Goal: Task Accomplishment & Management: Use online tool/utility

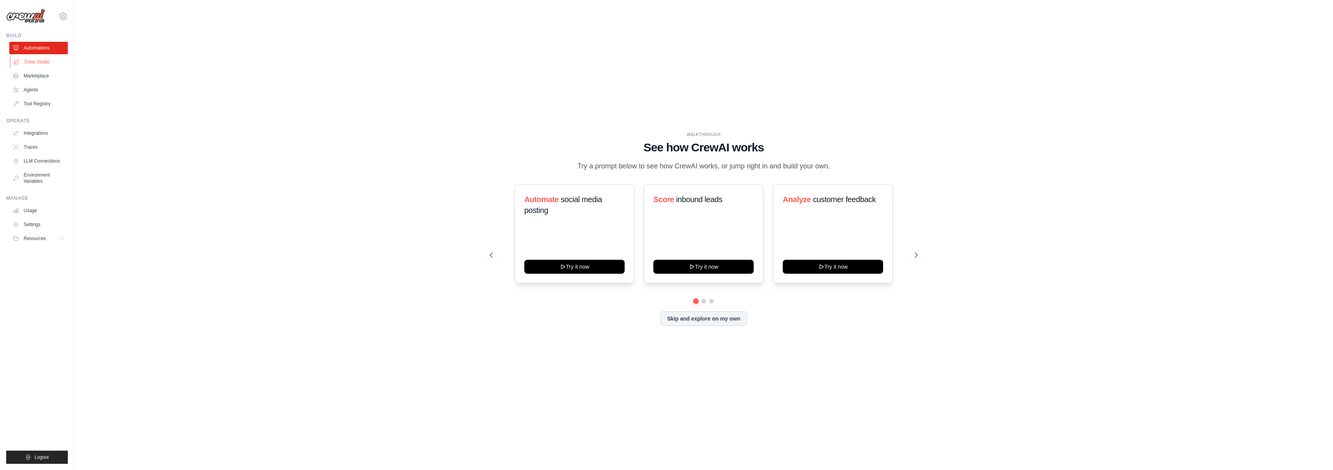
click at [46, 59] on link "Crew Studio" at bounding box center [39, 62] width 58 height 12
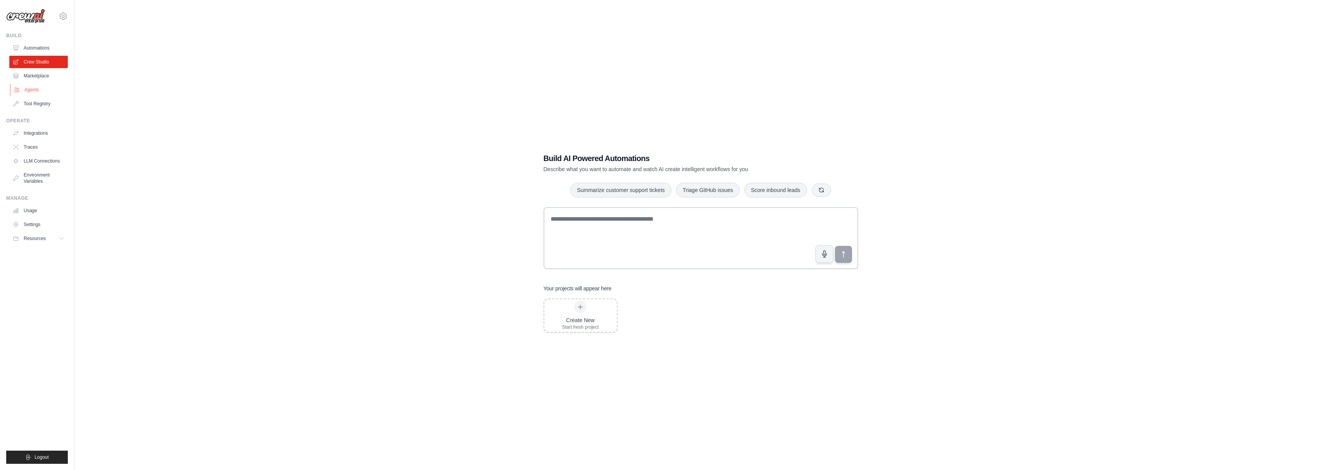
click at [35, 86] on link "Agents" at bounding box center [39, 90] width 58 height 12
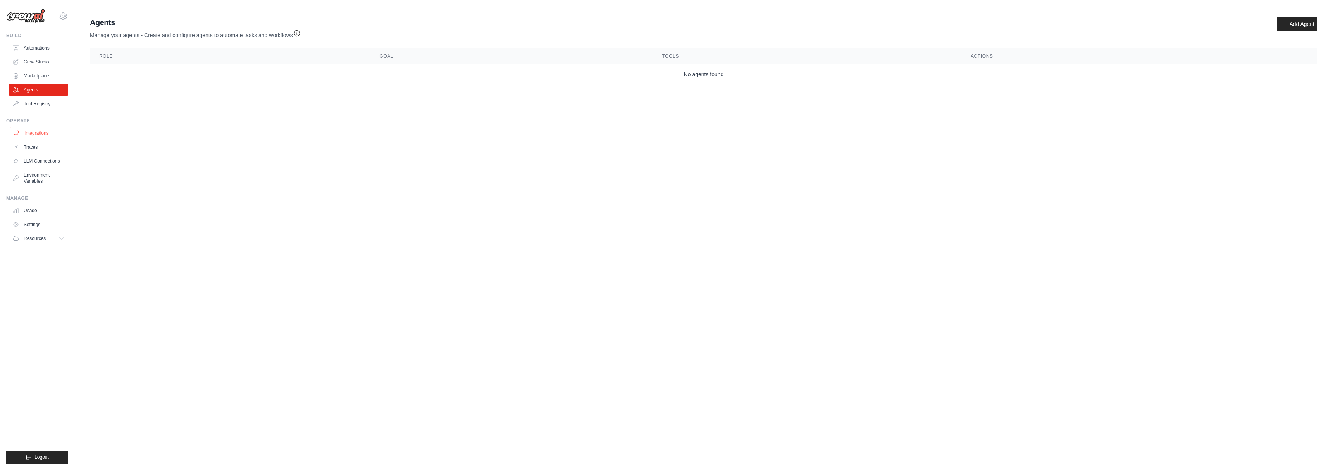
click at [49, 131] on link "Integrations" at bounding box center [39, 133] width 58 height 12
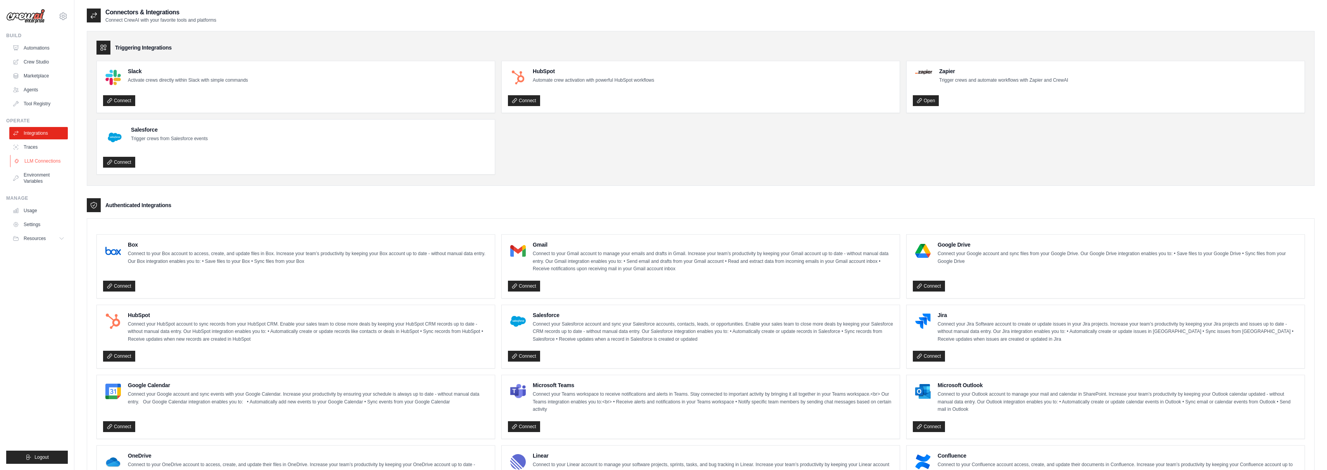
click at [41, 161] on link "LLM Connections" at bounding box center [39, 161] width 58 height 12
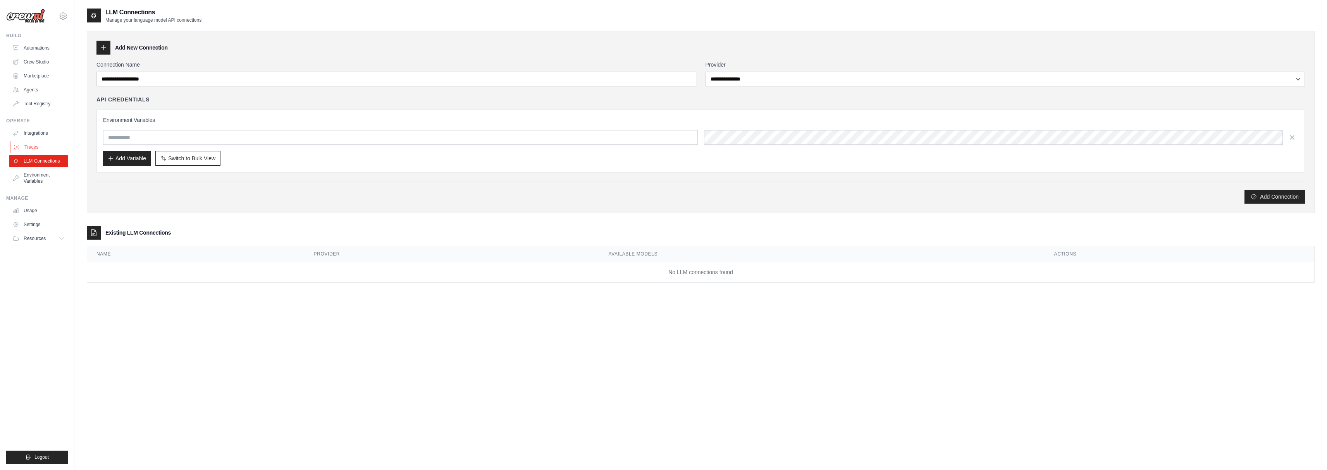
click at [35, 148] on link "Traces" at bounding box center [39, 147] width 58 height 12
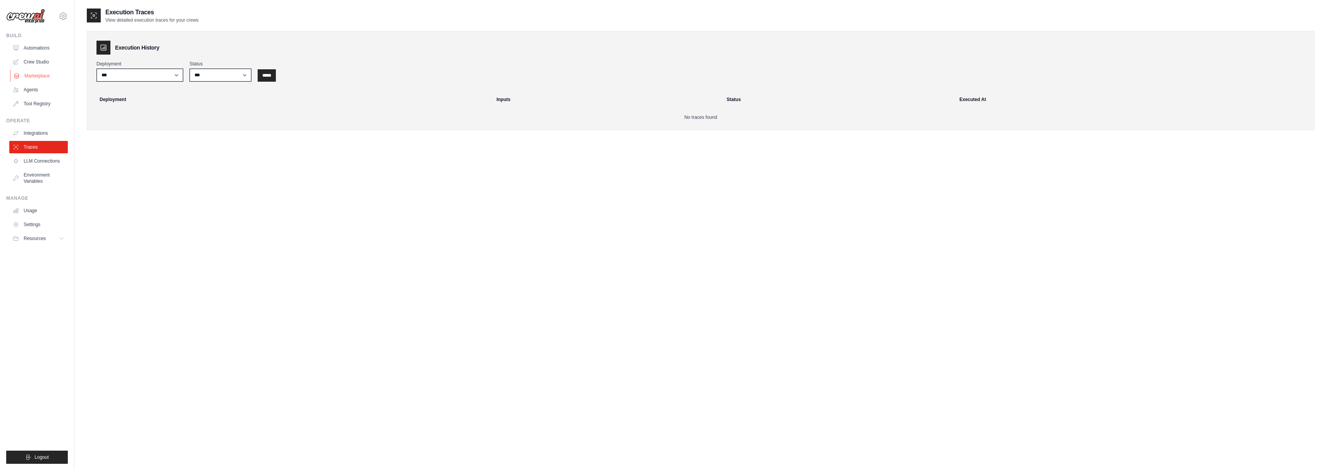
click at [31, 76] on link "Marketplace" at bounding box center [39, 76] width 58 height 12
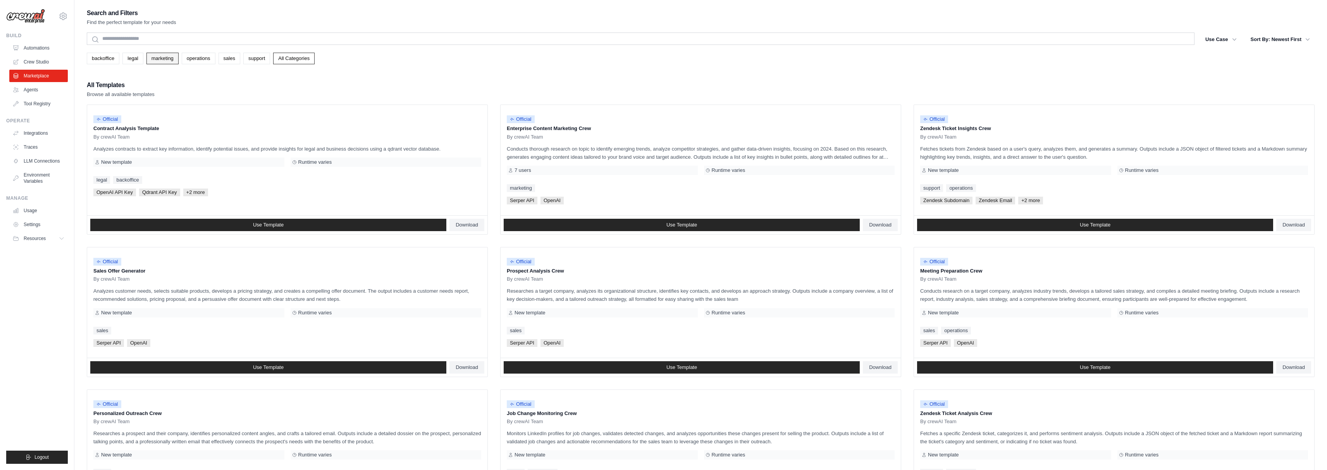
click at [177, 60] on link "marketing" at bounding box center [162, 59] width 32 height 12
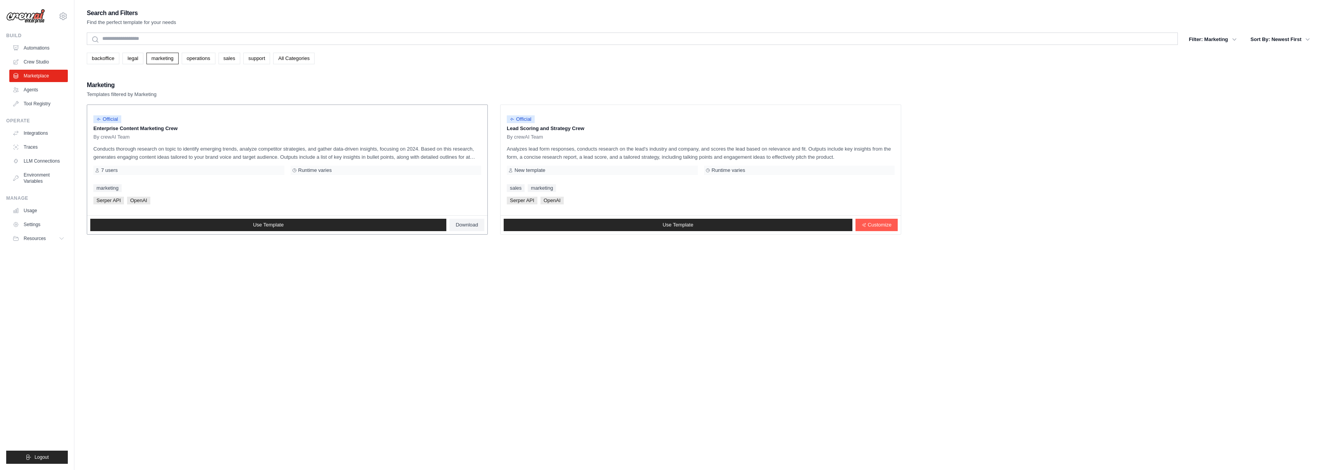
click at [219, 160] on p "Conducts thorough research on topic to identify emerging trends, analyze compet…" at bounding box center [287, 153] width 388 height 16
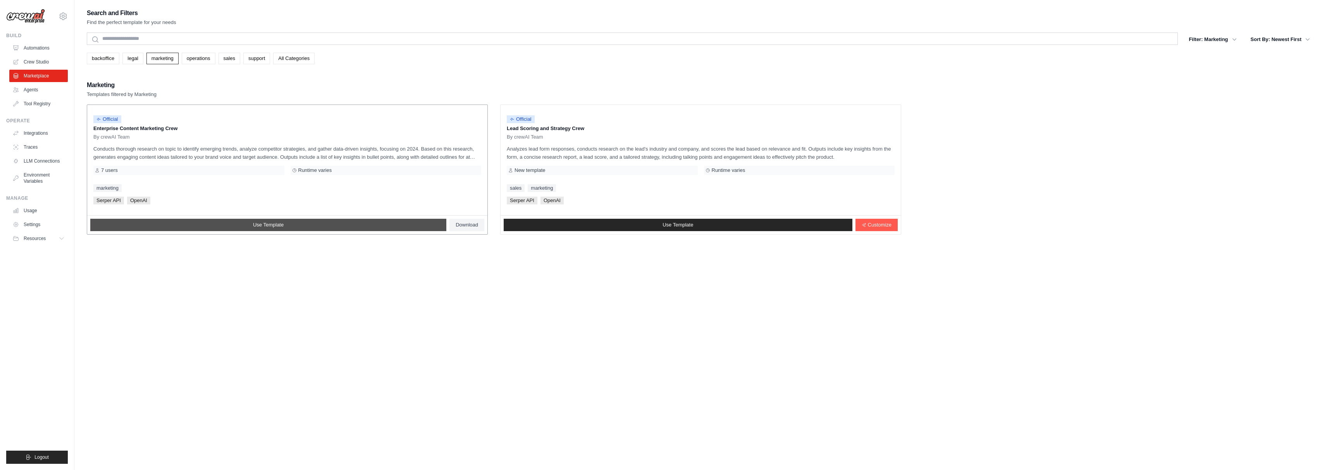
click at [245, 227] on link "Use Template" at bounding box center [268, 225] width 356 height 12
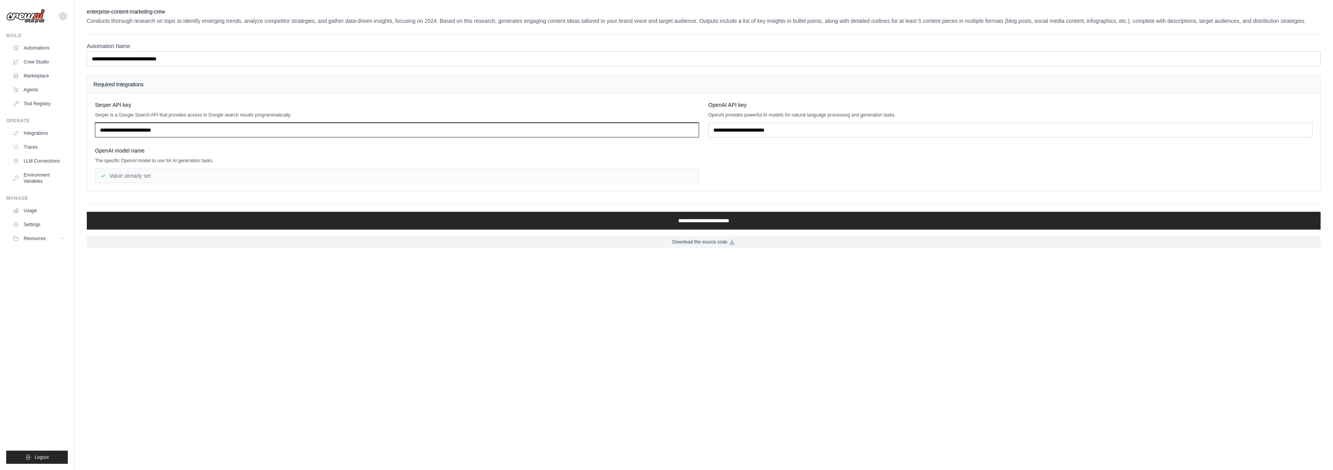
click at [174, 128] on input "text" at bounding box center [397, 130] width 604 height 15
click at [40, 57] on link "Crew Studio" at bounding box center [39, 62] width 58 height 12
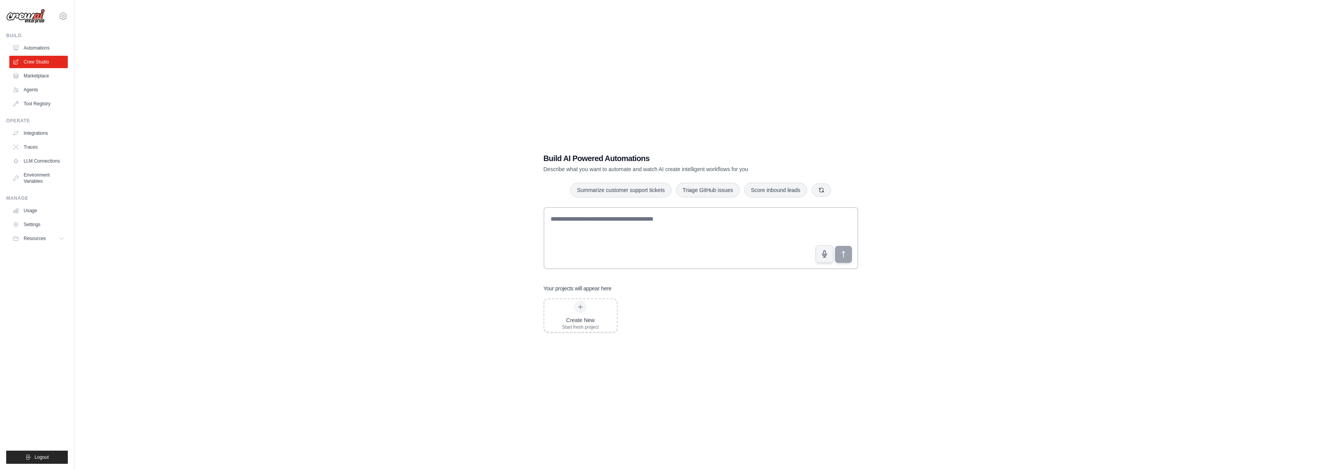
click at [39, 38] on div "Build" at bounding box center [37, 36] width 62 height 6
click at [41, 48] on link "Automations" at bounding box center [39, 48] width 58 height 12
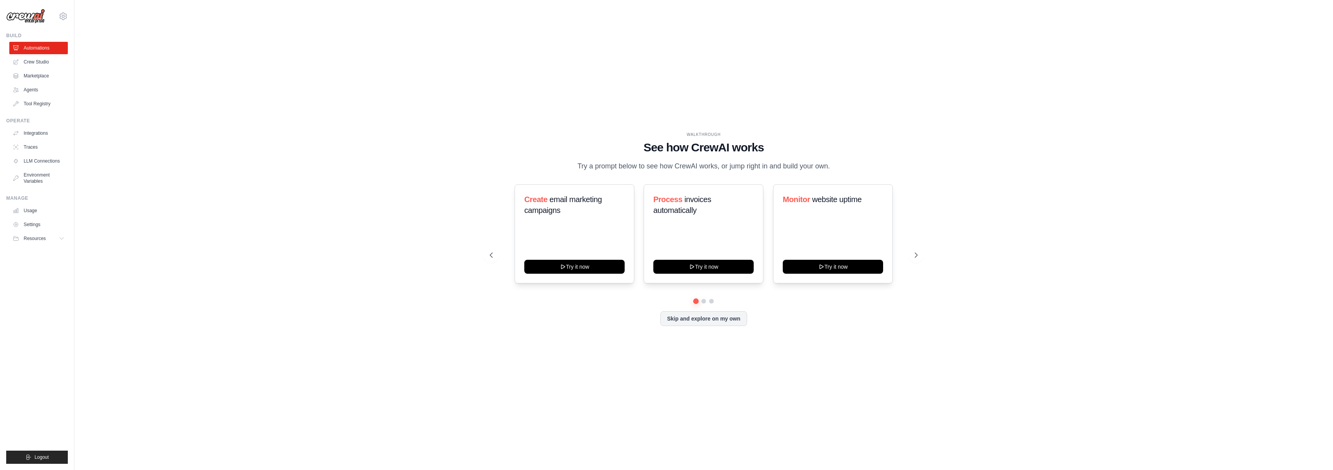
click at [695, 331] on div "WALKTHROUGH See how CrewAI works Try a prompt below to see how CrewAI works, or…" at bounding box center [703, 235] width 446 height 207
click at [688, 323] on button "Skip and explore on my own" at bounding box center [703, 318] width 86 height 15
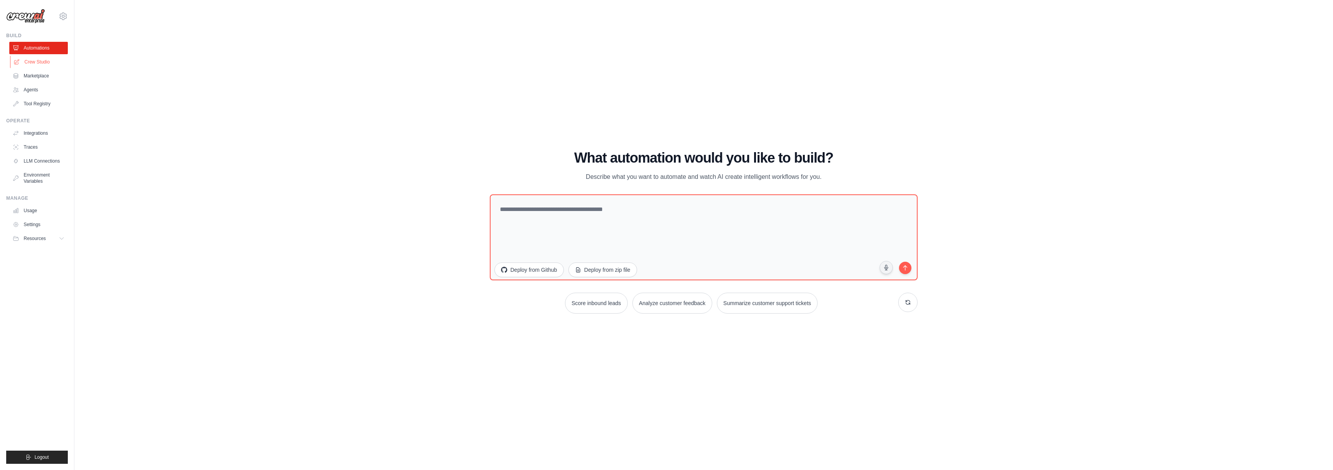
click at [48, 62] on link "Crew Studio" at bounding box center [39, 62] width 58 height 12
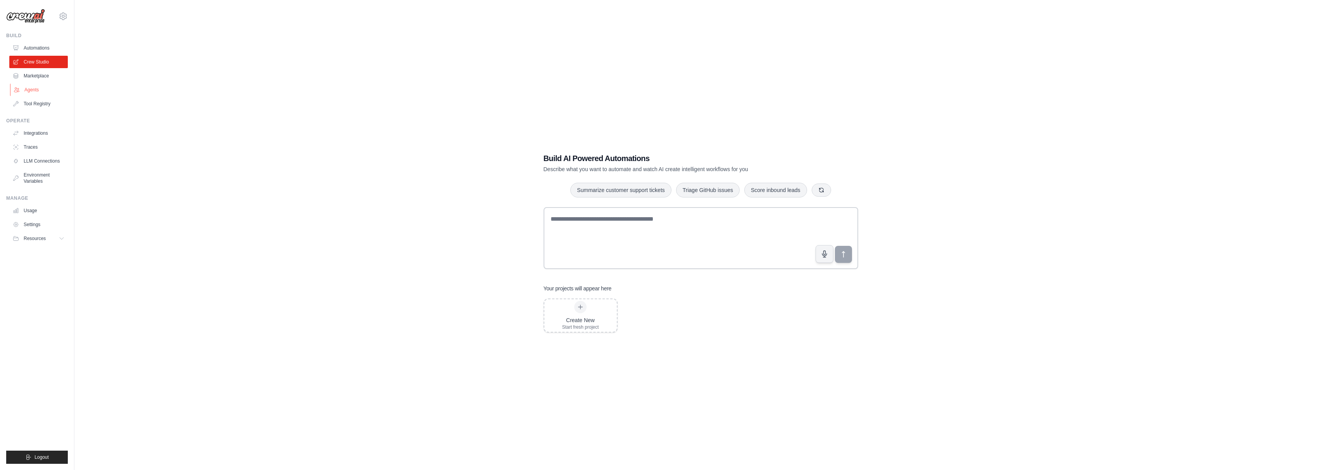
click at [33, 91] on link "Agents" at bounding box center [39, 90] width 58 height 12
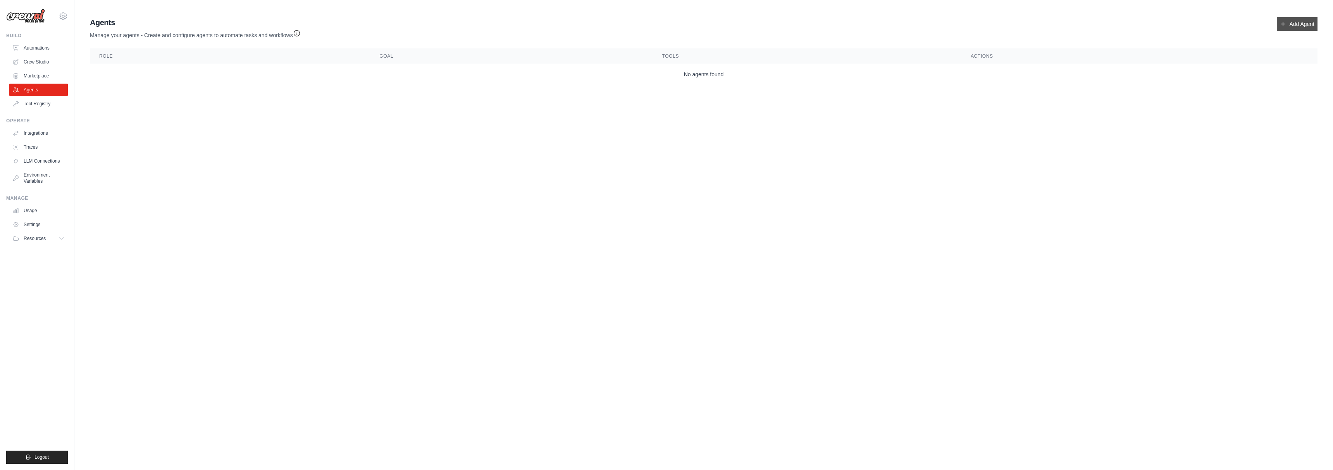
click at [1290, 29] on link "Add Agent" at bounding box center [1296, 24] width 41 height 14
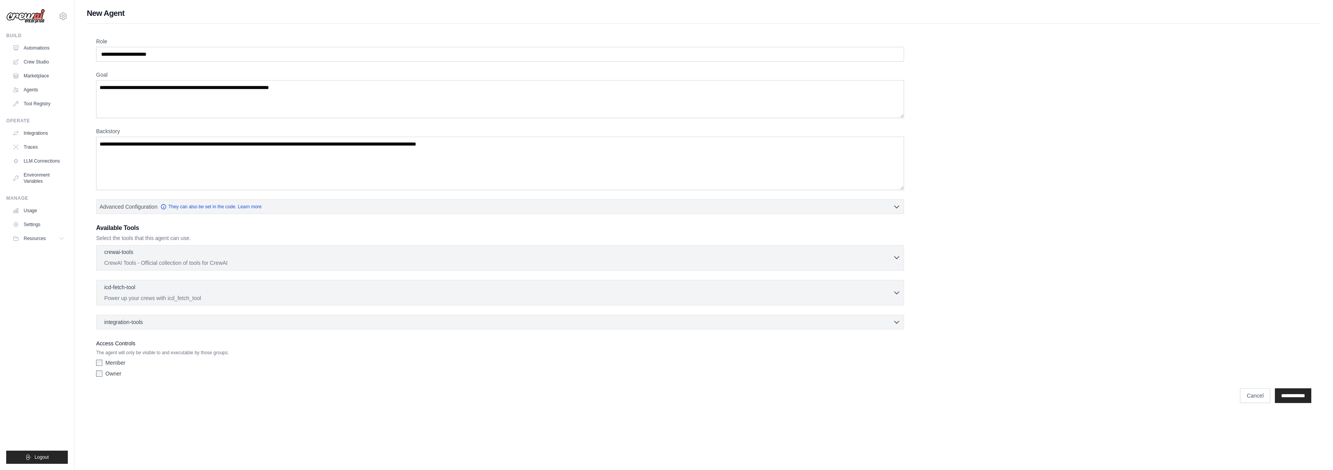
click at [357, 262] on p "CrewAI Tools - Official collection of tools for CrewAI" at bounding box center [498, 263] width 788 height 8
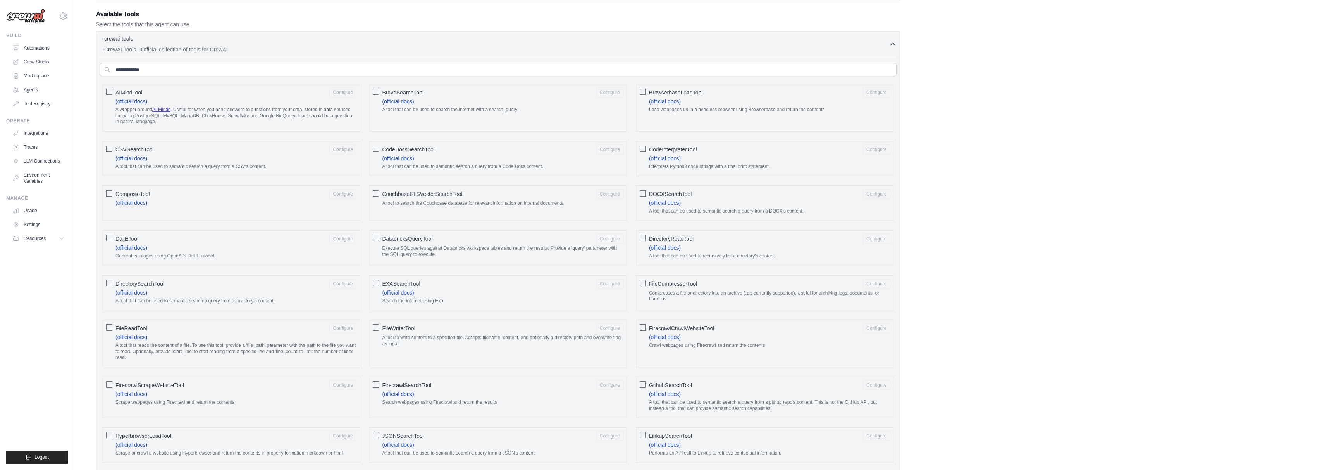
scroll to position [215, 0]
click at [638, 380] on div "GithubSearchTool Configure (official docs) A tool that can be used to semantic …" at bounding box center [764, 396] width 257 height 41
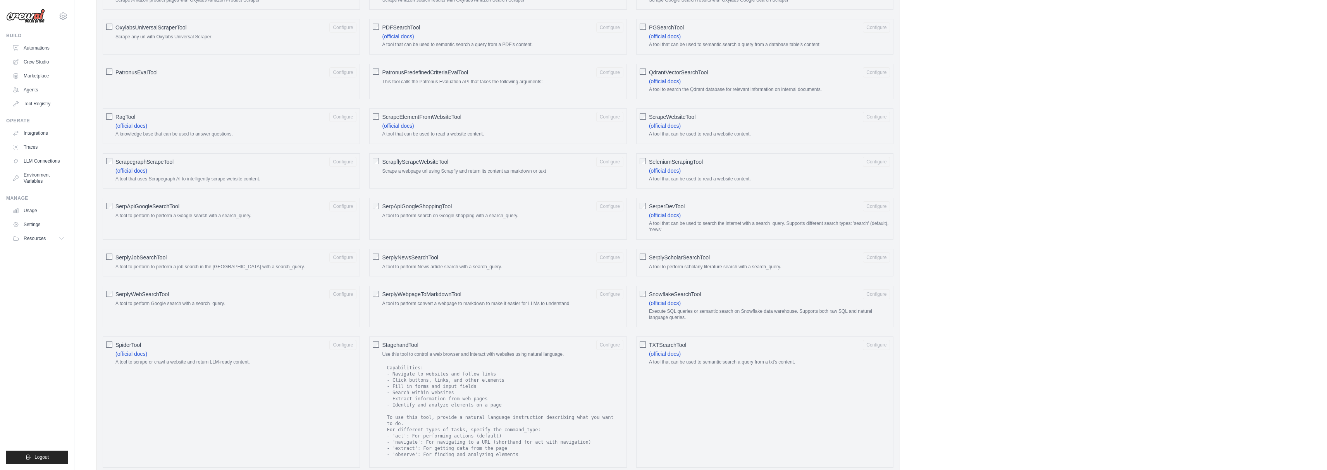
scroll to position [1039, 0]
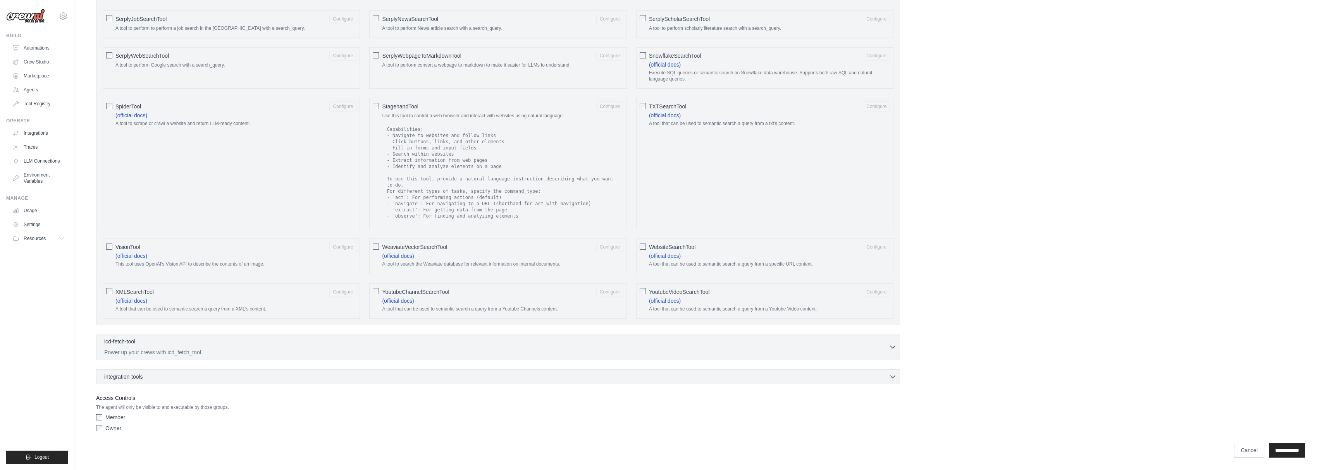
click at [352, 345] on div "icd-fetch-tool 0 selected" at bounding box center [496, 342] width 784 height 9
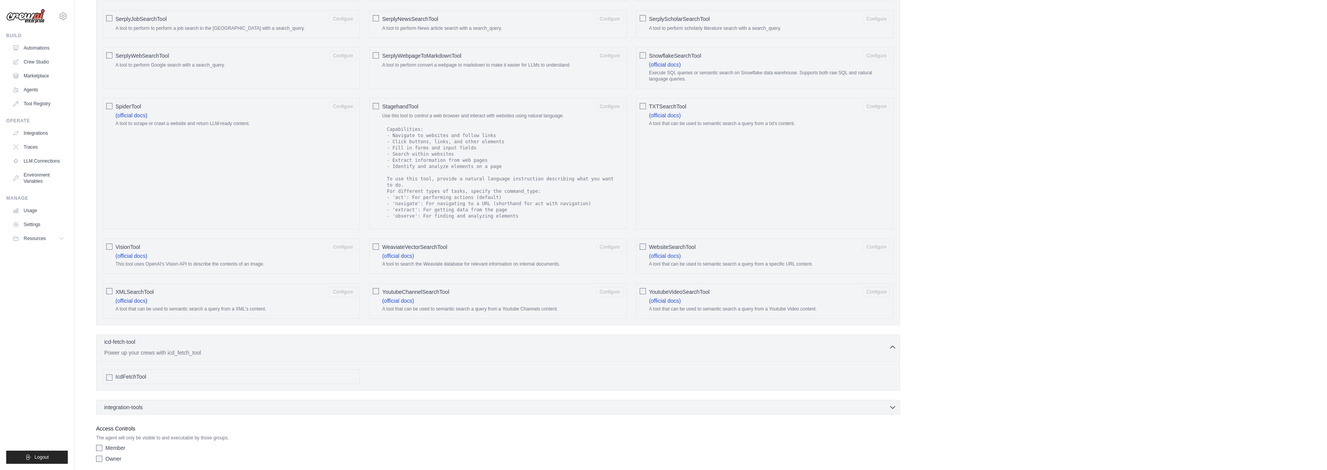
click at [112, 381] on div "IcdFetchTool" at bounding box center [231, 377] width 257 height 15
click at [151, 402] on div "integration-tools 0 selected Box Save files to Box Gmail" at bounding box center [498, 407] width 804 height 15
click at [152, 405] on div "integration-tools 0 selected" at bounding box center [500, 407] width 792 height 8
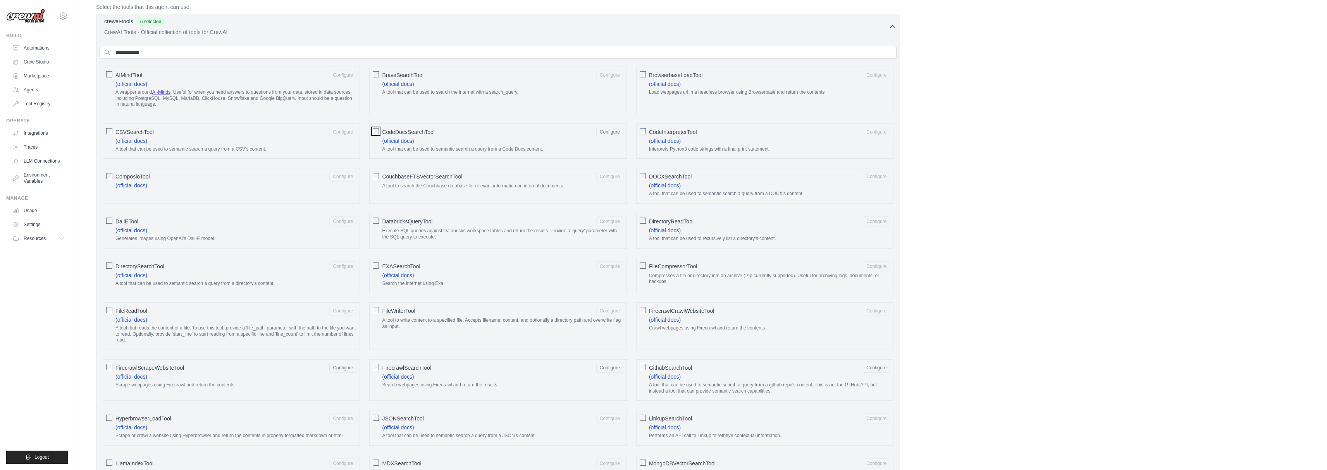
scroll to position [273, 0]
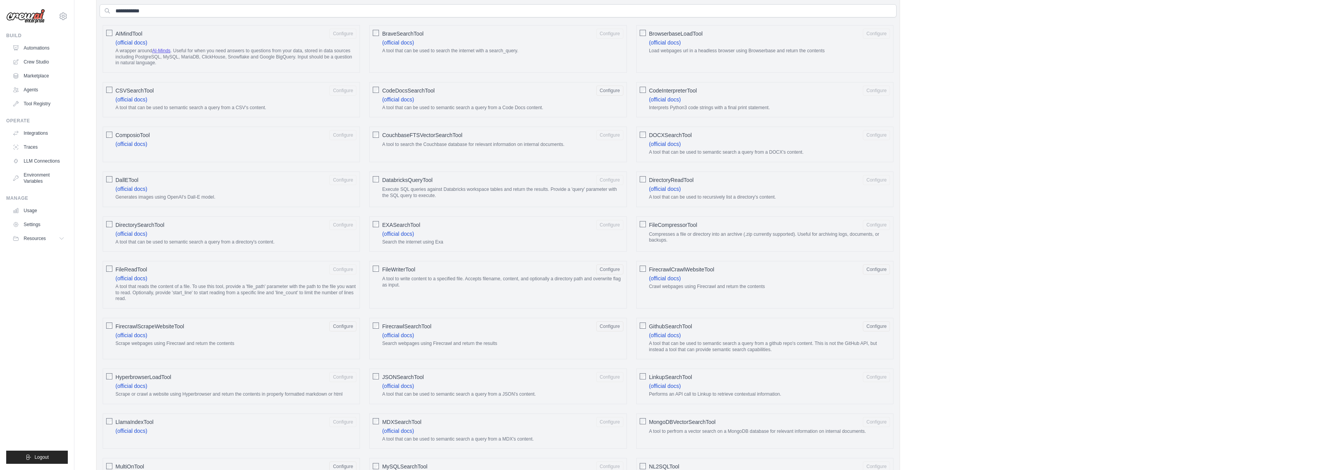
click at [138, 268] on span "FileReadTool" at bounding box center [131, 270] width 32 height 8
click at [146, 224] on span "DirectorySearchTool" at bounding box center [139, 225] width 49 height 8
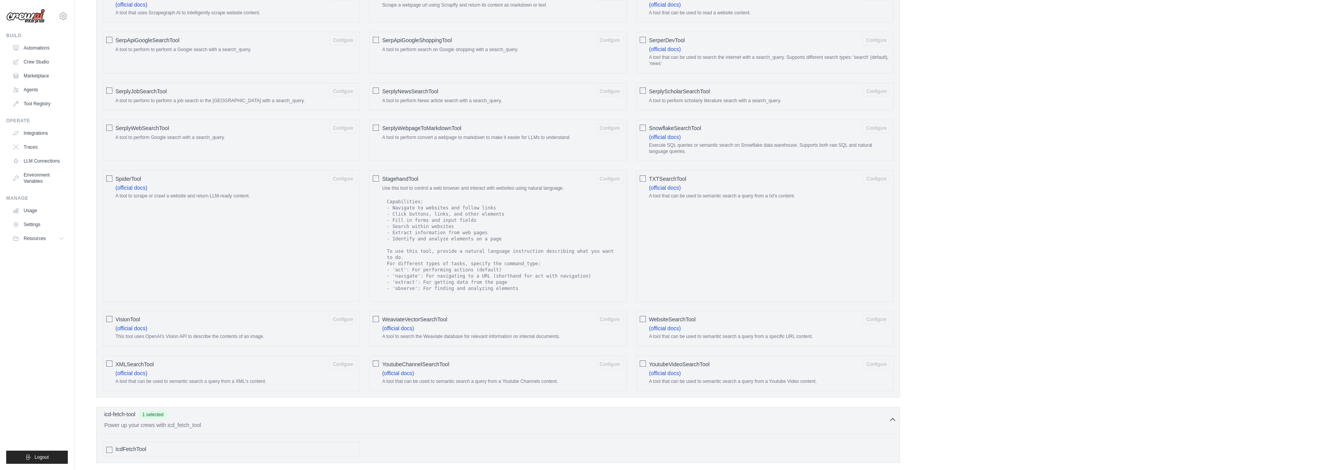
scroll to position [1284, 0]
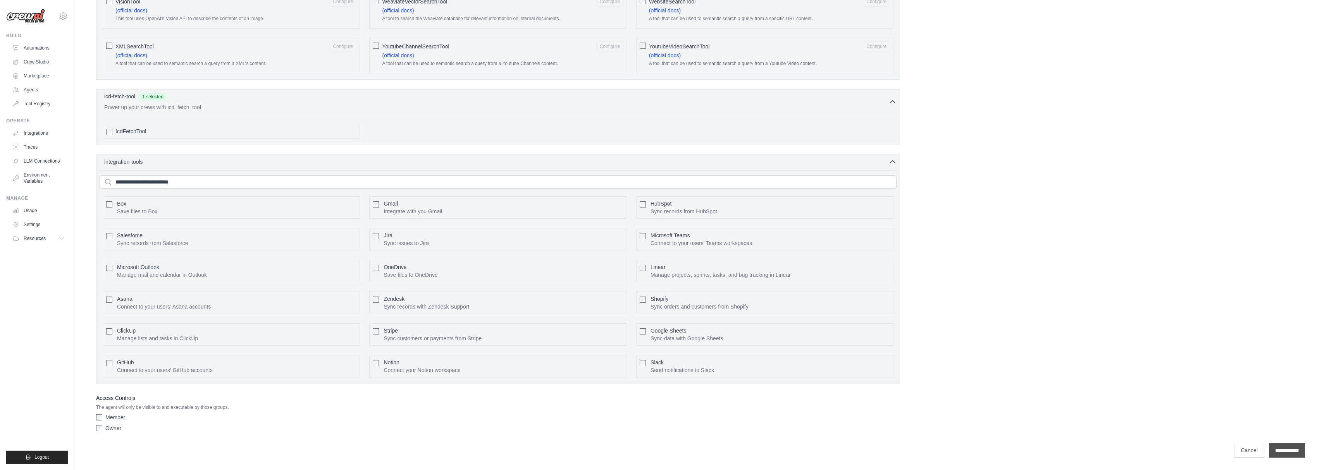
click at [1296, 448] on input "**********" at bounding box center [1287, 450] width 36 height 15
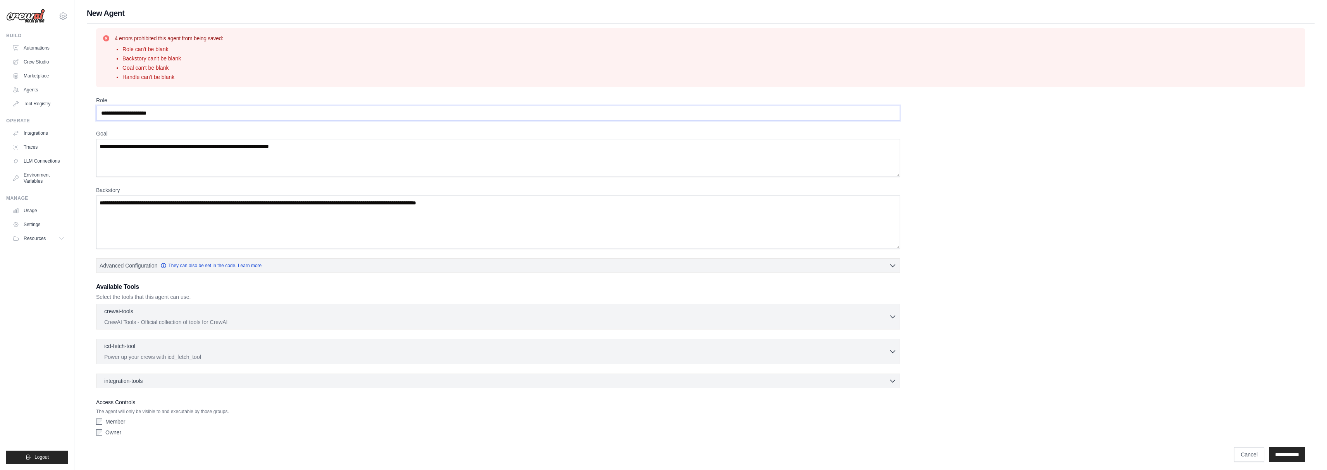
click at [175, 117] on input "Role" at bounding box center [498, 113] width 804 height 15
type input "**********"
click at [153, 157] on textarea "Goal" at bounding box center [498, 158] width 804 height 38
type textarea "**********"
click at [157, 225] on textarea "Backstory" at bounding box center [498, 222] width 804 height 53
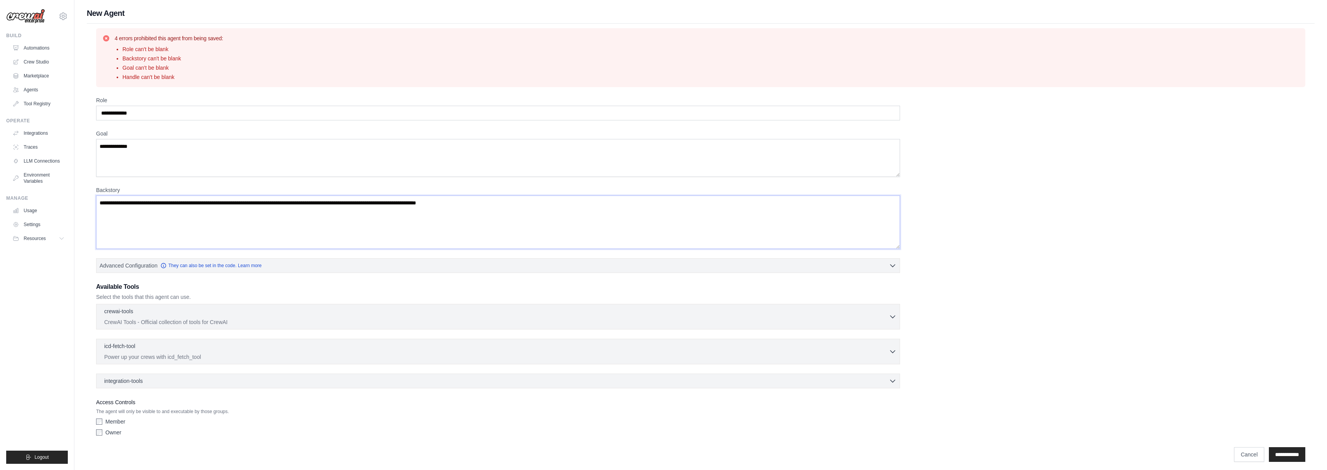
click at [187, 208] on textarea "Backstory" at bounding box center [498, 222] width 804 height 53
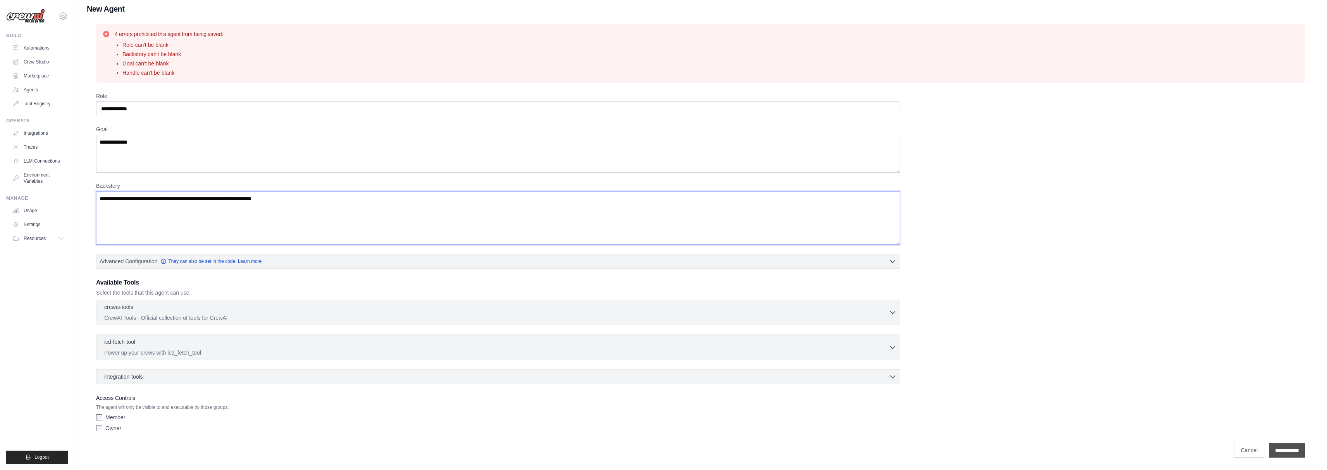
type textarea "**********"
click at [1269, 453] on input "**********" at bounding box center [1287, 450] width 36 height 15
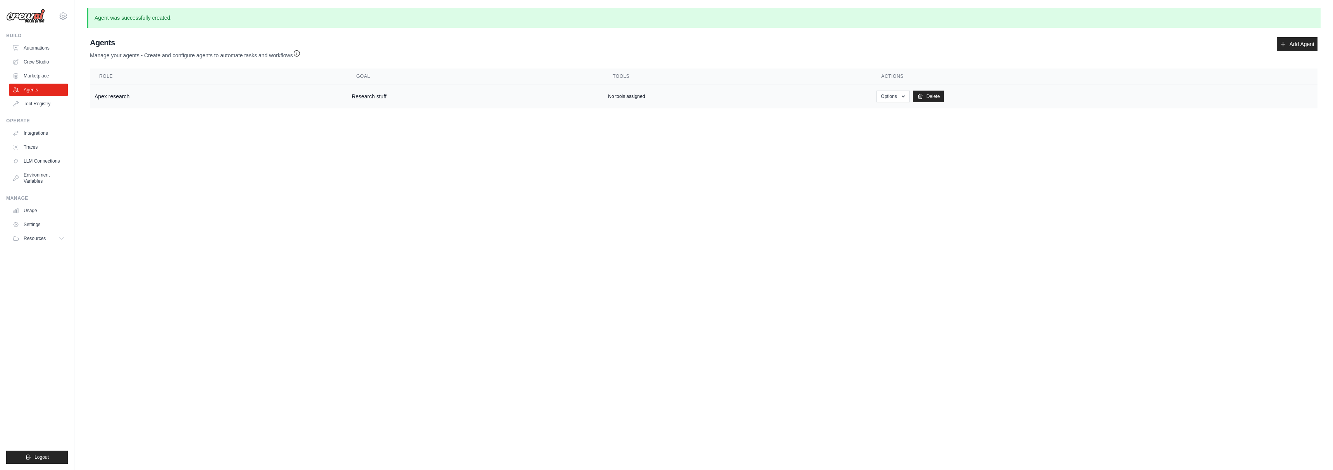
click at [378, 97] on td "Research stuff" at bounding box center [475, 96] width 256 height 24
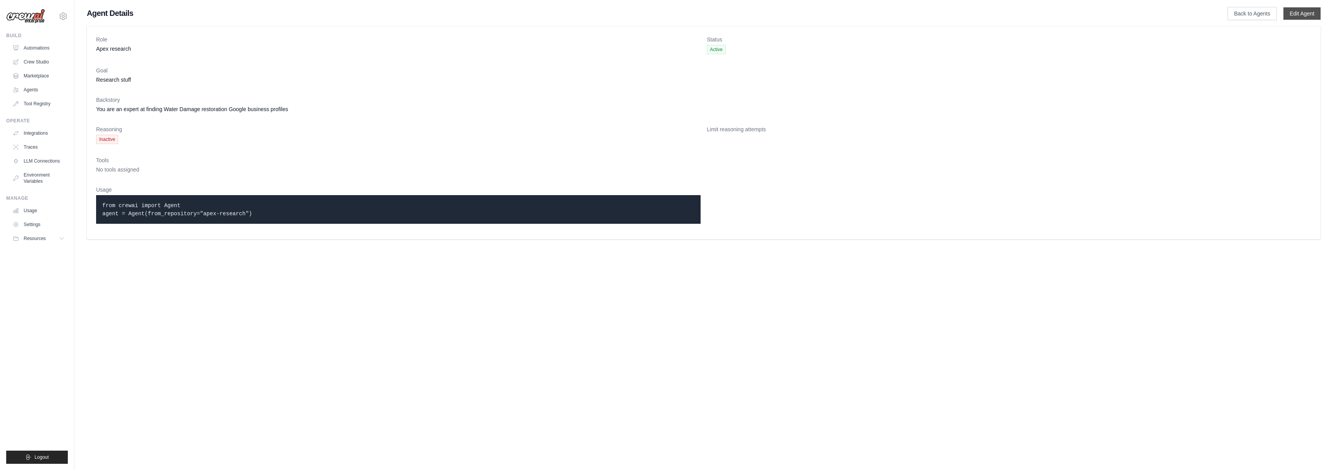
click at [1293, 12] on link "Edit Agent" at bounding box center [1301, 13] width 37 height 12
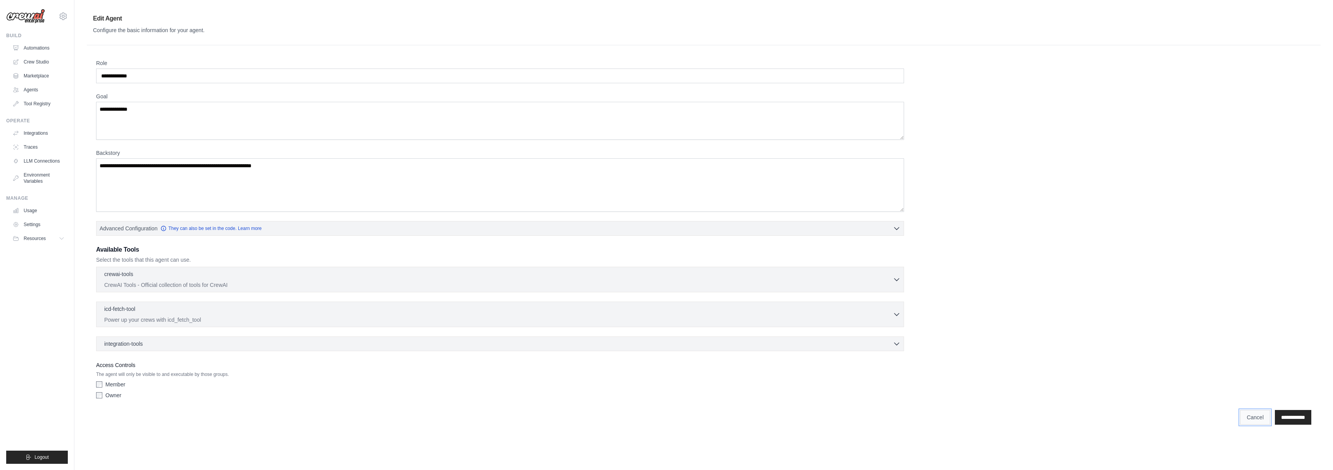
click at [1245, 423] on link "Cancel" at bounding box center [1255, 417] width 30 height 15
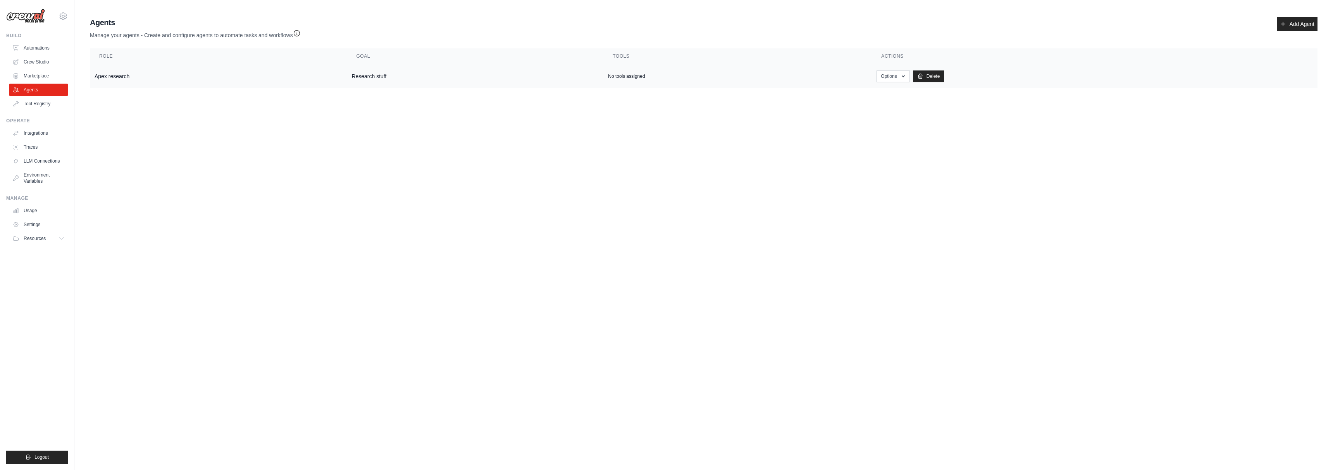
click at [1171, 78] on div "Options Show Edit [GEOGRAPHIC_DATA]" at bounding box center [1094, 76] width 436 height 12
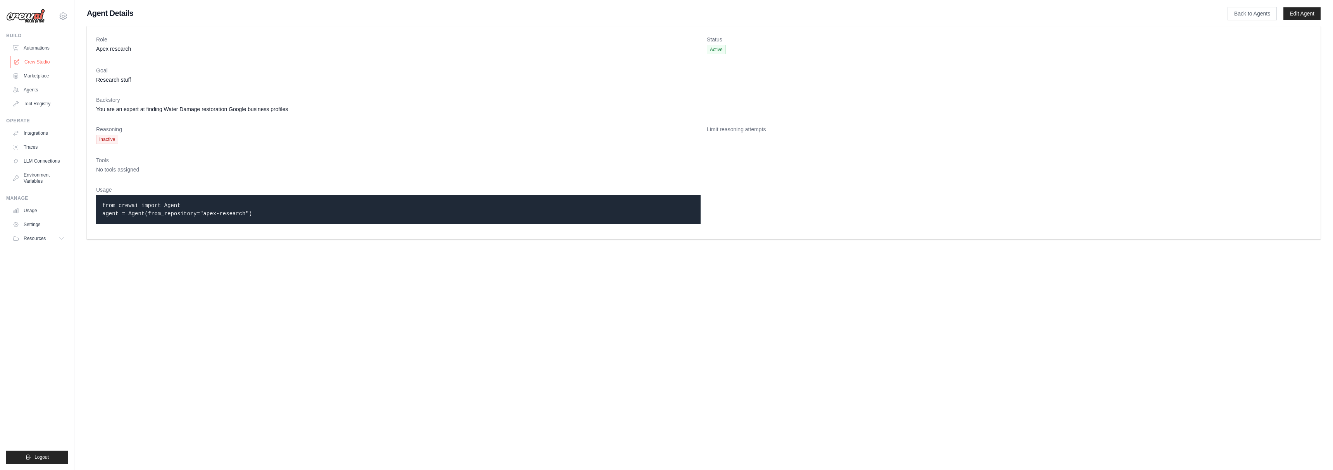
click at [49, 59] on link "Crew Studio" at bounding box center [39, 62] width 58 height 12
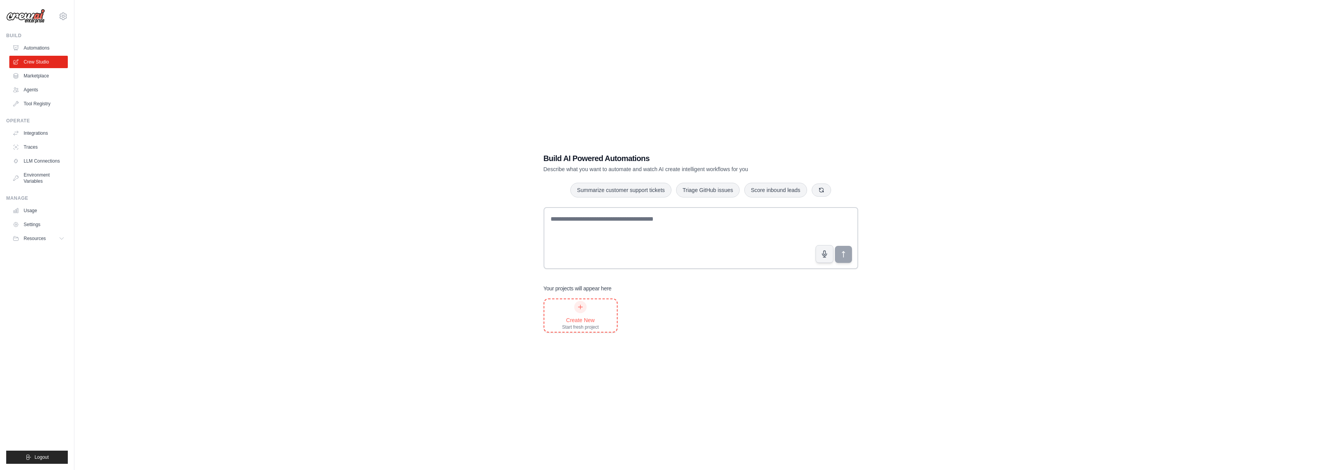
click at [576, 312] on div "Create New Start fresh project" at bounding box center [580, 315] width 37 height 29
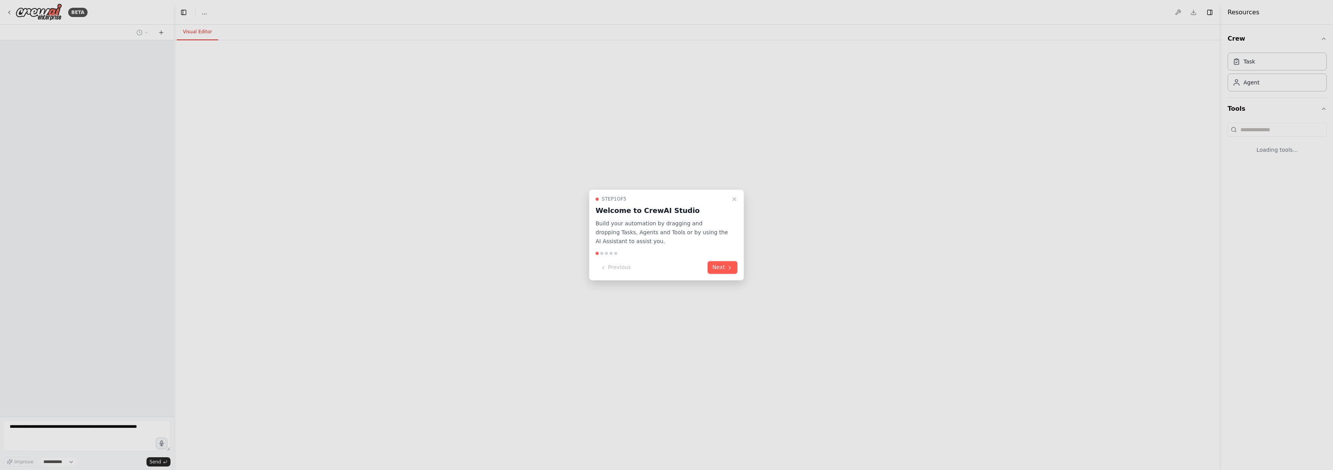
select select "****"
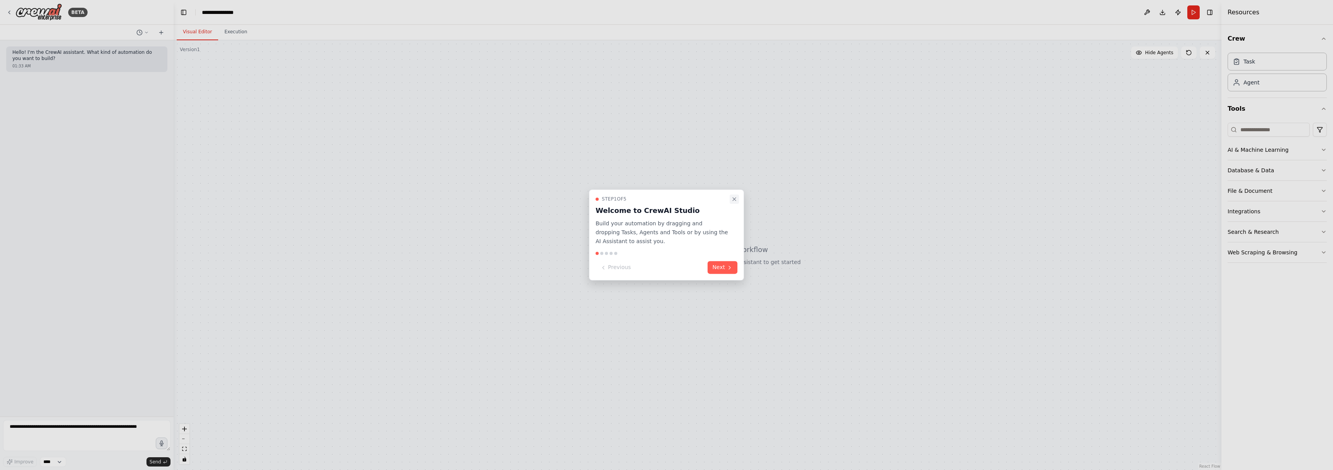
click at [732, 198] on icon "Close walkthrough" at bounding box center [734, 199] width 6 height 6
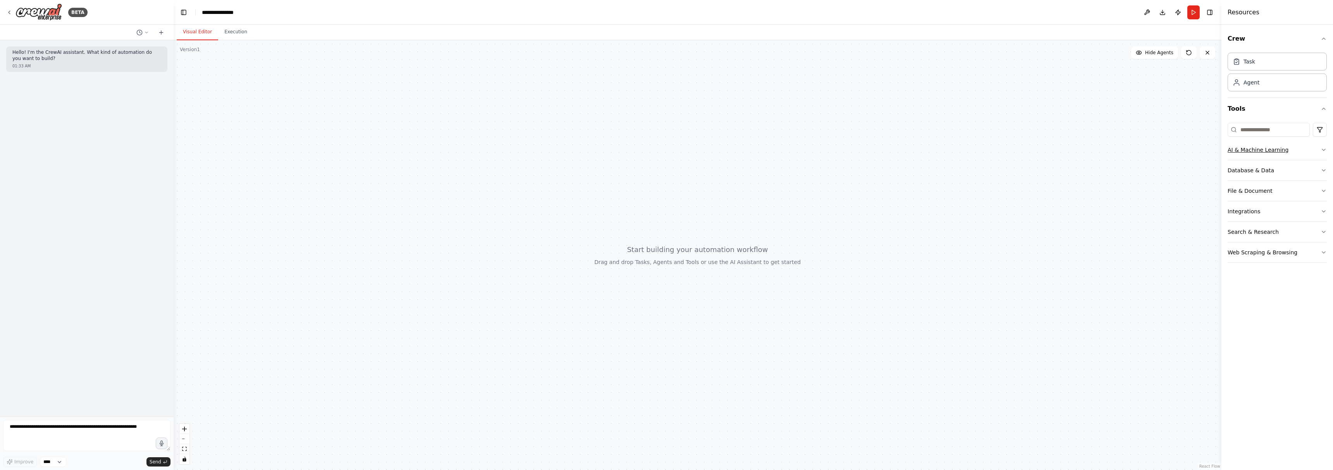
click at [1281, 148] on div "AI & Machine Learning" at bounding box center [1257, 150] width 61 height 8
click at [1283, 325] on button "Integrations" at bounding box center [1276, 329] width 99 height 20
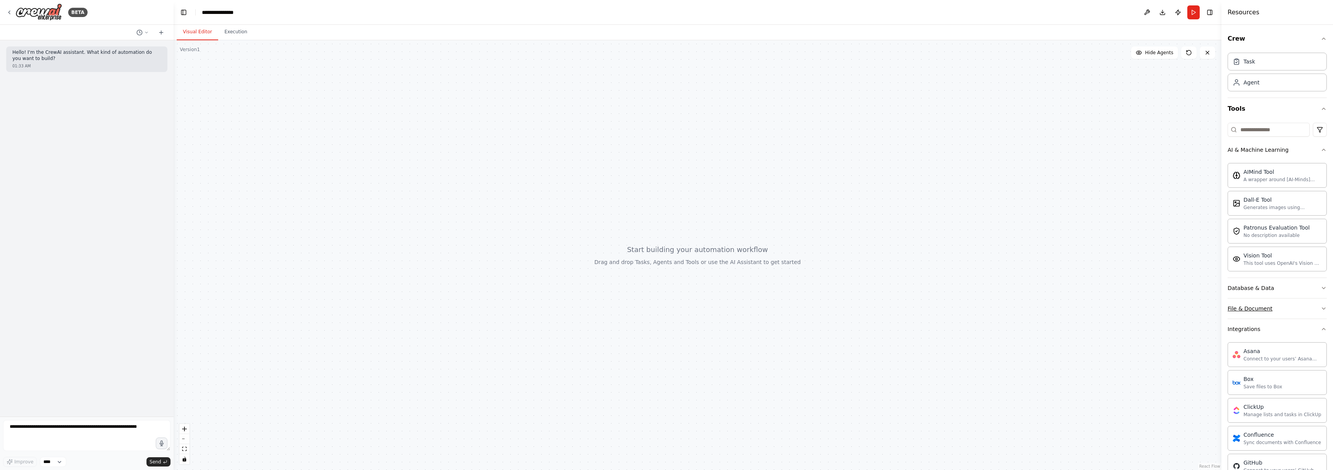
click at [1285, 310] on button "File & Document" at bounding box center [1276, 309] width 99 height 20
click at [1286, 282] on button "Database & Data" at bounding box center [1276, 288] width 99 height 20
click at [1285, 428] on button "Search & Research" at bounding box center [1276, 427] width 99 height 20
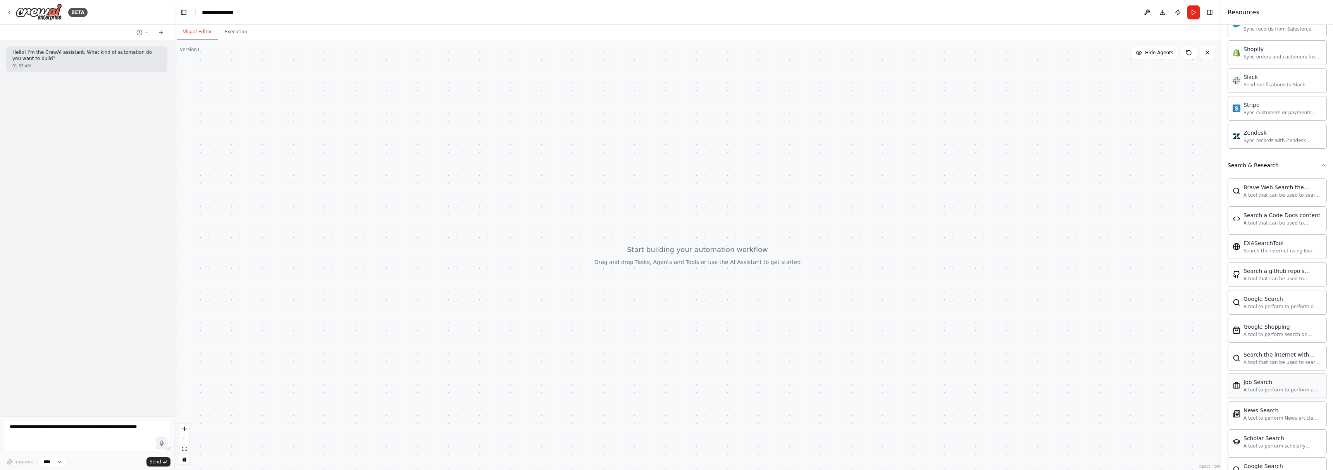
scroll to position [1231, 0]
click at [1312, 448] on button "Web Scraping & Browsing" at bounding box center [1276, 447] width 99 height 20
click at [1267, 447] on div "Use this tool to control a web browser and interact with websites using natural…" at bounding box center [1282, 444] width 78 height 6
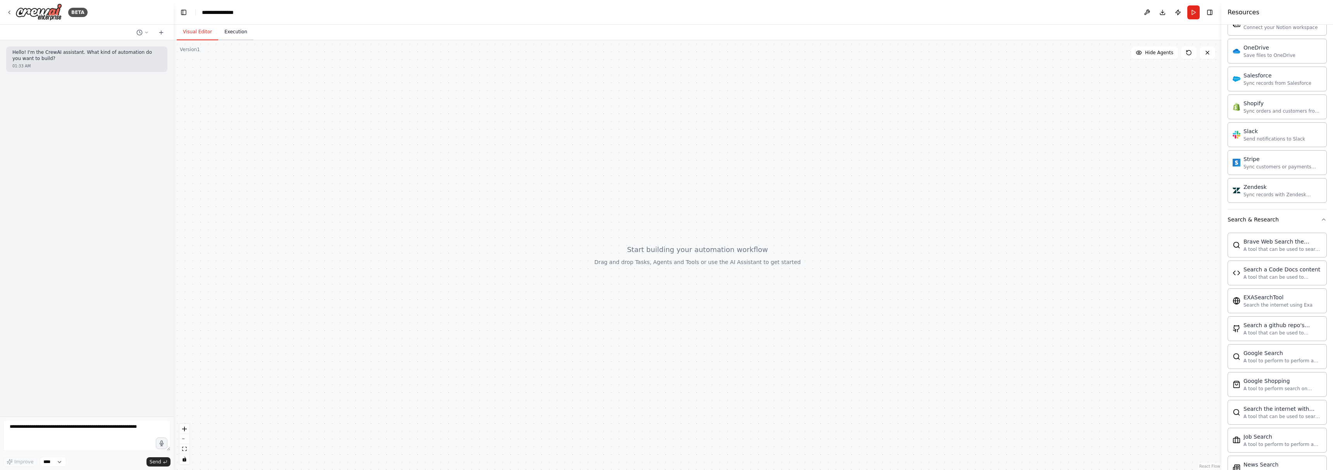
click at [231, 29] on button "Execution" at bounding box center [235, 32] width 35 height 16
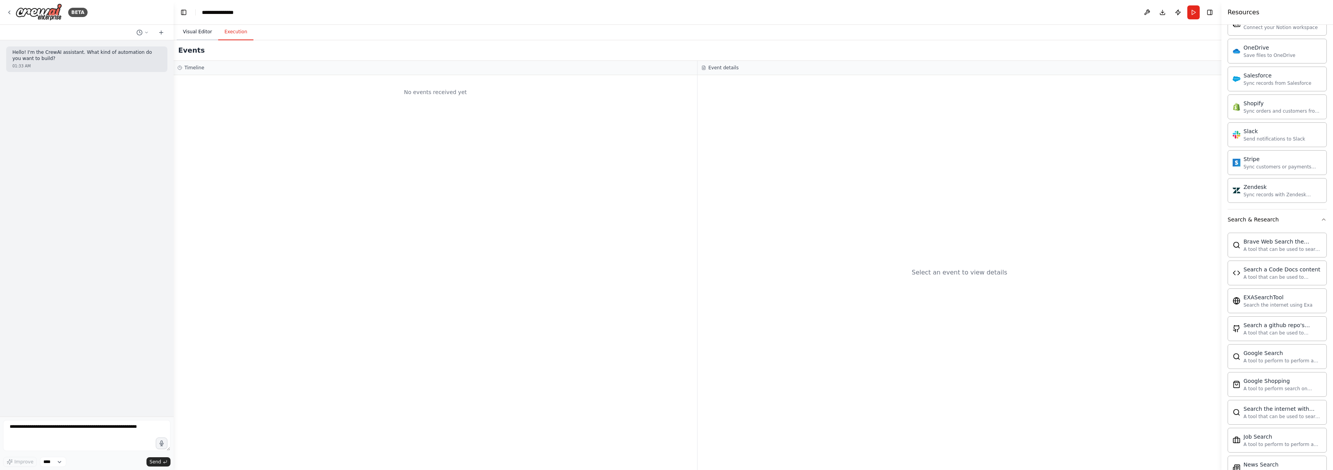
click at [195, 32] on button "Visual Editor" at bounding box center [197, 32] width 41 height 16
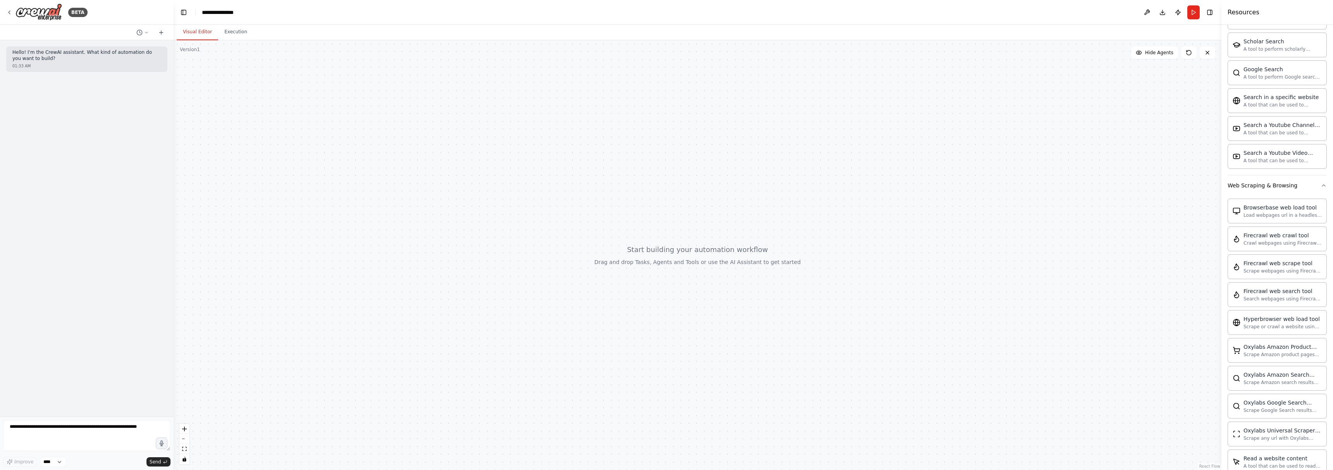
scroll to position [1516, 0]
click at [43, 433] on textarea at bounding box center [86, 435] width 167 height 31
type textarea "**********"
click at [42, 461] on select "****" at bounding box center [53, 462] width 26 height 10
click at [21, 465] on button "Improve" at bounding box center [20, 462] width 34 height 10
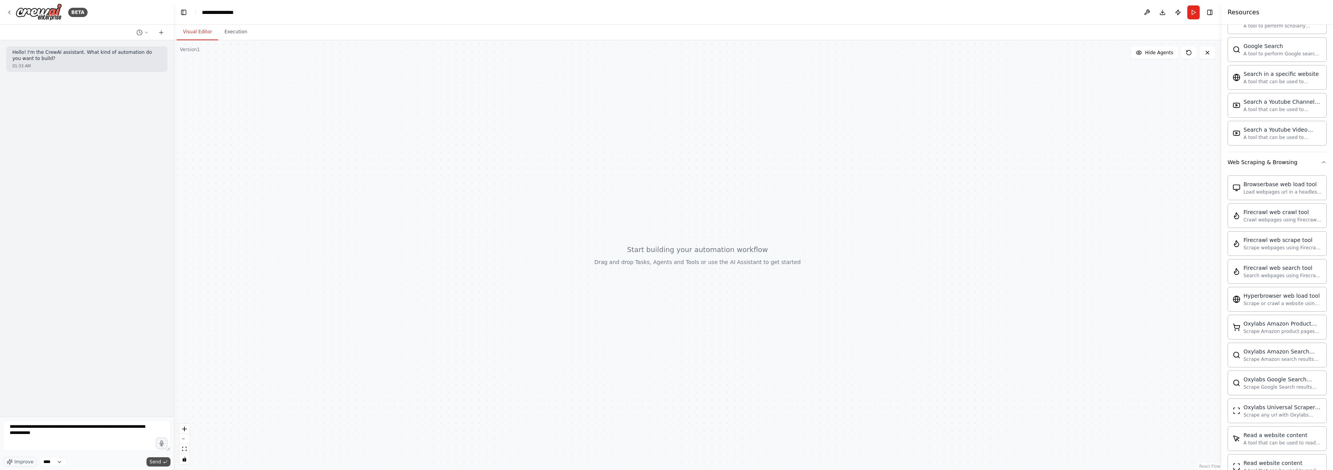
click at [155, 459] on span "Send" at bounding box center [156, 462] width 12 height 6
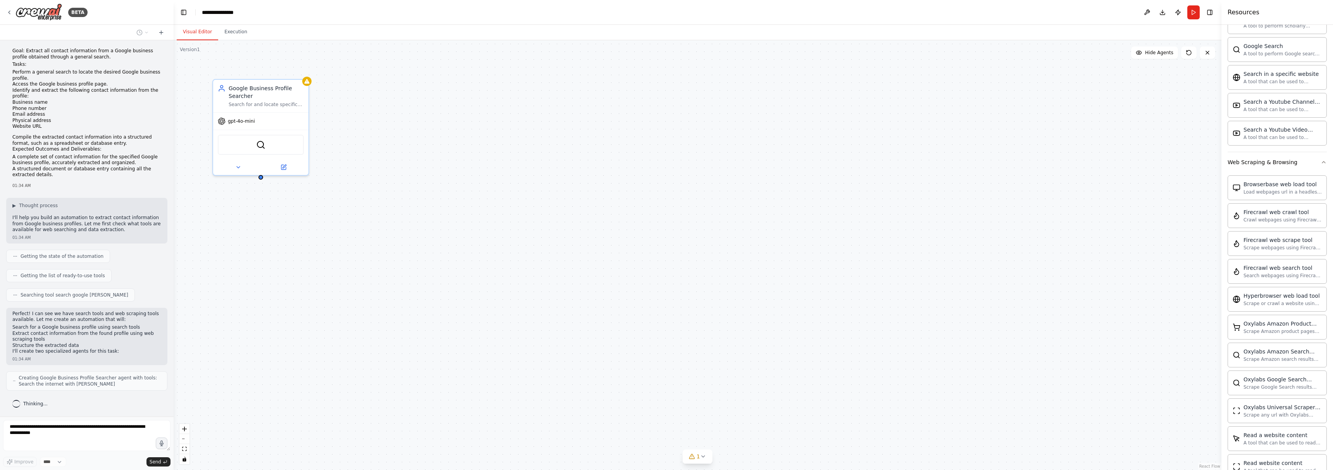
scroll to position [33, 0]
click at [289, 117] on div "gpt-4o-mini" at bounding box center [260, 119] width 95 height 17
